Goal: Check status: Check status

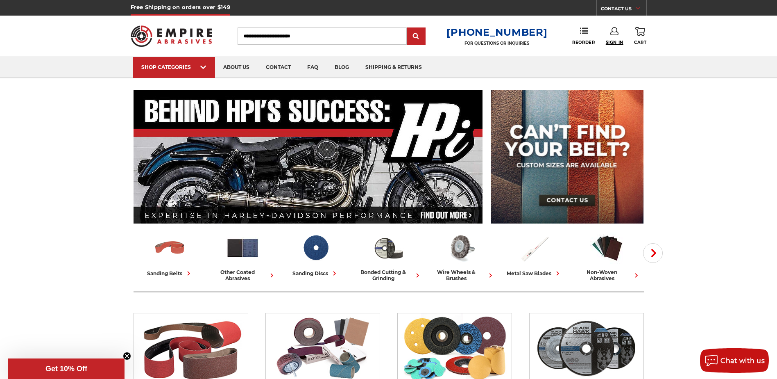
type input "**********"
click at [616, 44] on span "Sign In" at bounding box center [615, 42] width 18 height 5
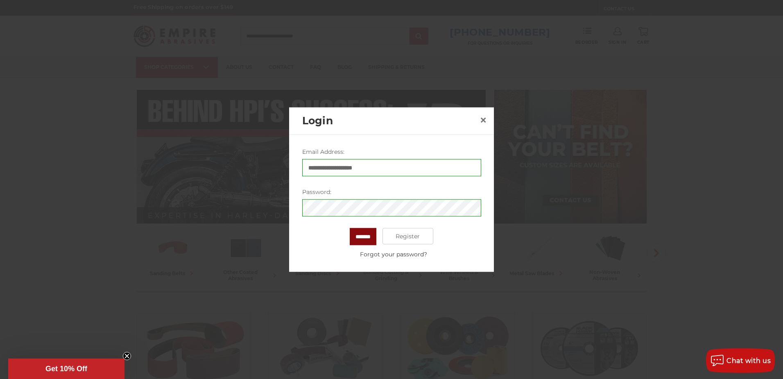
click at [371, 239] on input "*******" at bounding box center [363, 236] width 27 height 17
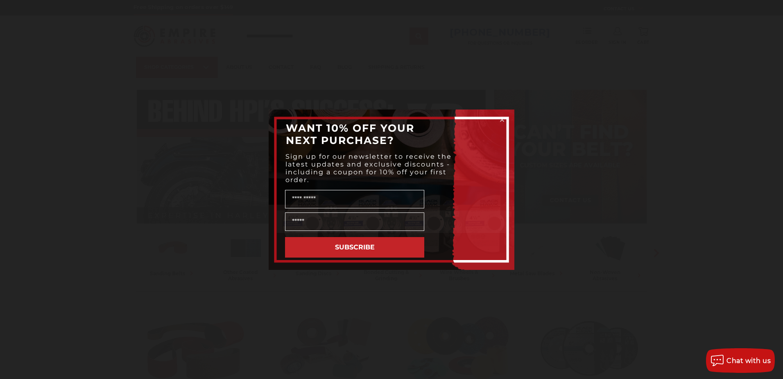
click at [499, 119] on circle "Close dialog" at bounding box center [503, 120] width 8 height 8
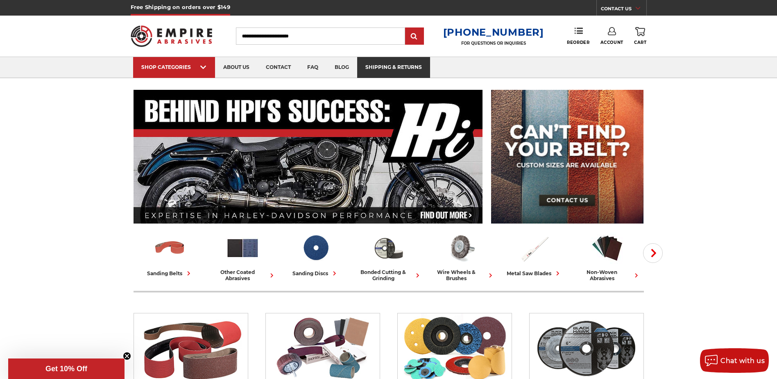
click at [394, 61] on link "shipping & returns" at bounding box center [393, 67] width 73 height 21
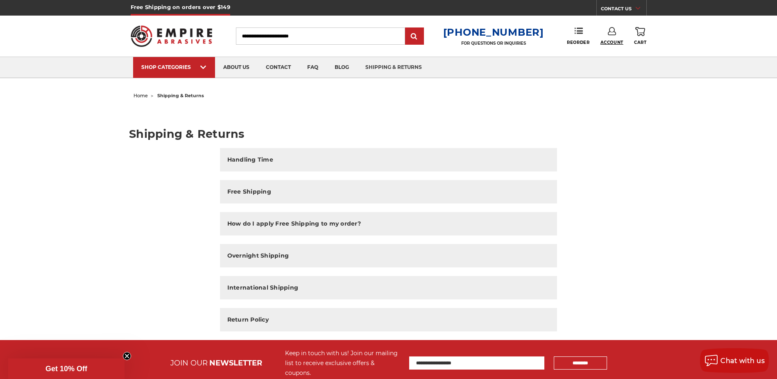
click at [615, 40] on span "Account" at bounding box center [612, 42] width 23 height 5
click at [614, 56] on link "Account" at bounding box center [612, 53] width 59 height 16
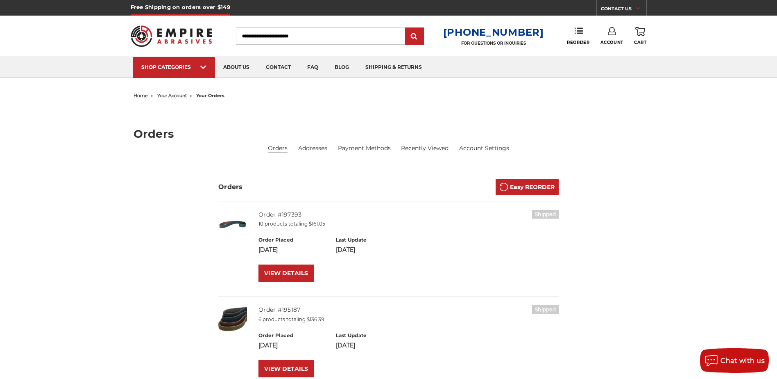
click at [143, 96] on span "home" at bounding box center [141, 96] width 14 height 6
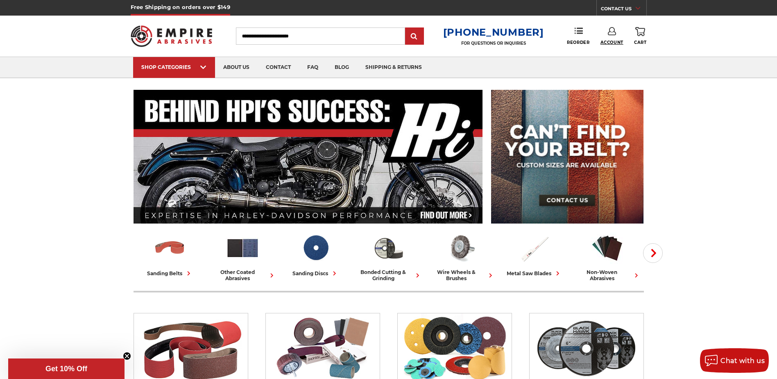
click at [616, 42] on span "Account" at bounding box center [612, 42] width 23 height 5
click at [595, 52] on link "Account" at bounding box center [612, 53] width 59 height 16
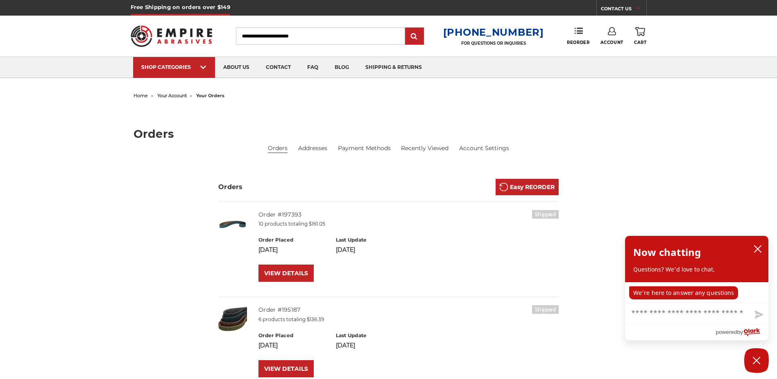
click at [214, 96] on span "your orders" at bounding box center [210, 96] width 28 height 6
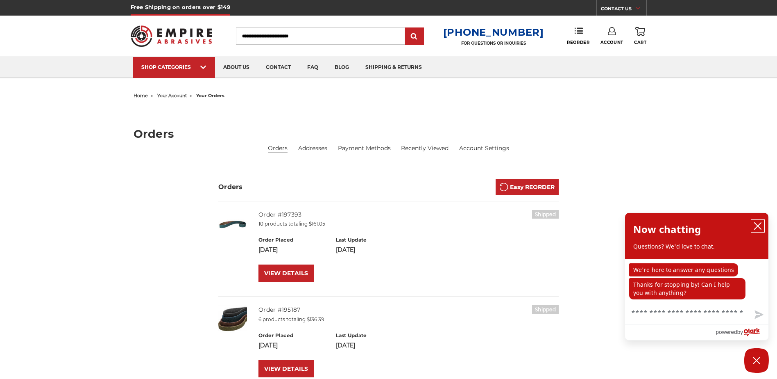
click at [759, 223] on icon "close chatbox" at bounding box center [758, 226] width 8 height 8
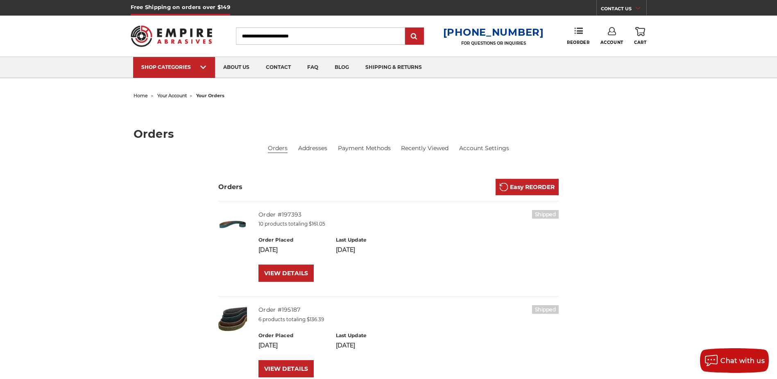
click at [642, 36] on link "0 Cart" at bounding box center [640, 36] width 12 height 18
click at [668, 105] on div "home your account your orders Orders Orders Addresses Payment Methods Recently …" at bounding box center [388, 316] width 579 height 453
click at [584, 40] on span "Reorder" at bounding box center [578, 42] width 23 height 5
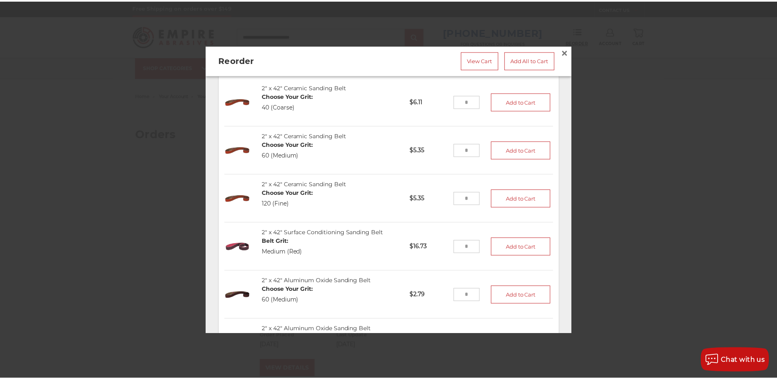
scroll to position [877, 0]
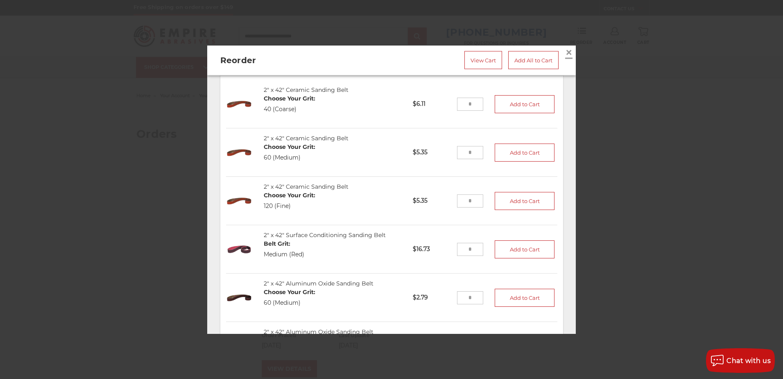
click at [565, 49] on span "×" at bounding box center [568, 52] width 7 height 16
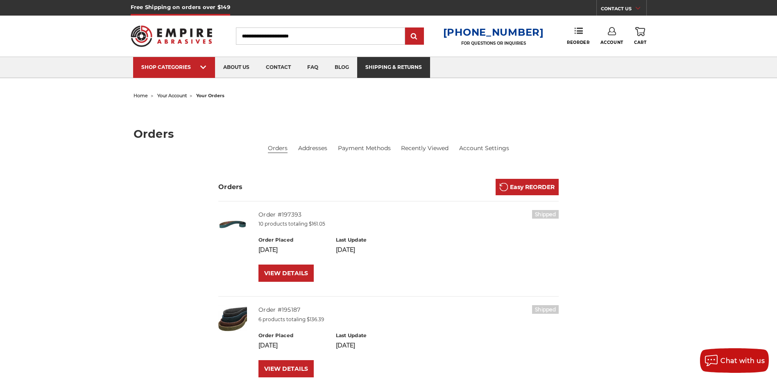
click at [395, 71] on link "shipping & returns" at bounding box center [393, 67] width 73 height 21
